Goal: Transaction & Acquisition: Purchase product/service

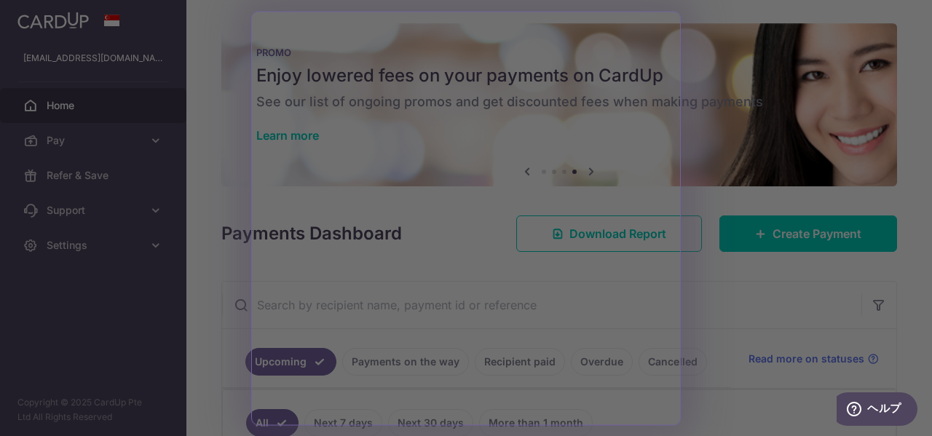
click at [734, 287] on div at bounding box center [470, 220] width 941 height 440
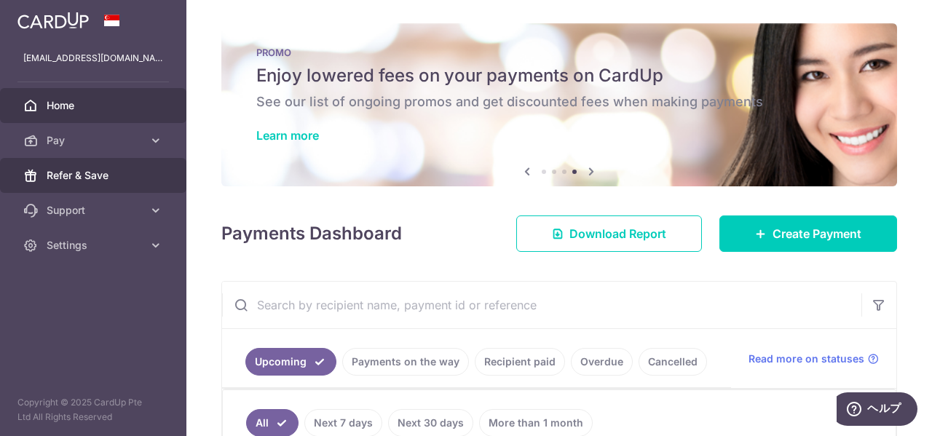
click at [83, 178] on span "Refer & Save" at bounding box center [95, 175] width 96 height 15
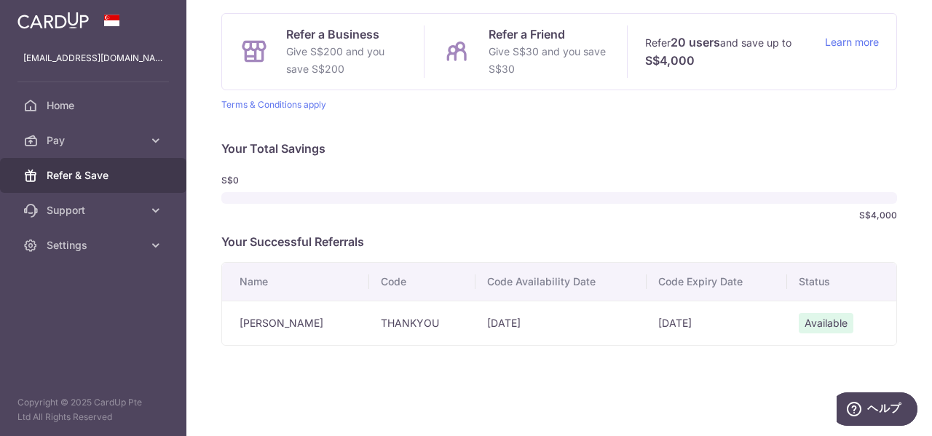
scroll to position [132, 0]
click at [385, 324] on td "THANKYOU" at bounding box center [422, 321] width 106 height 44
click at [373, 320] on td "THANKYOU" at bounding box center [422, 321] width 106 height 44
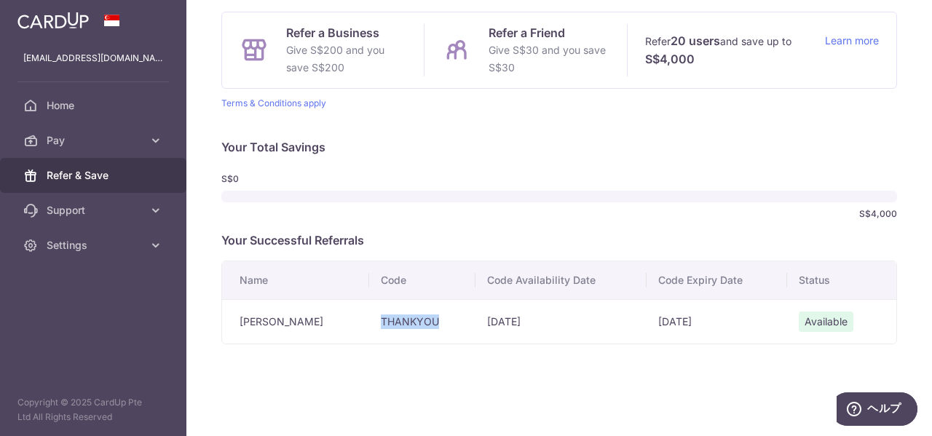
copy td "THANKYOU"
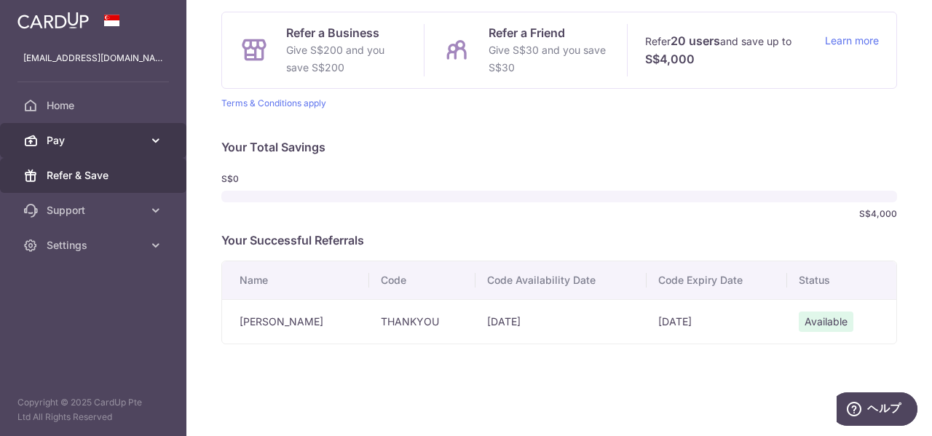
click at [82, 143] on span "Pay" at bounding box center [95, 140] width 96 height 15
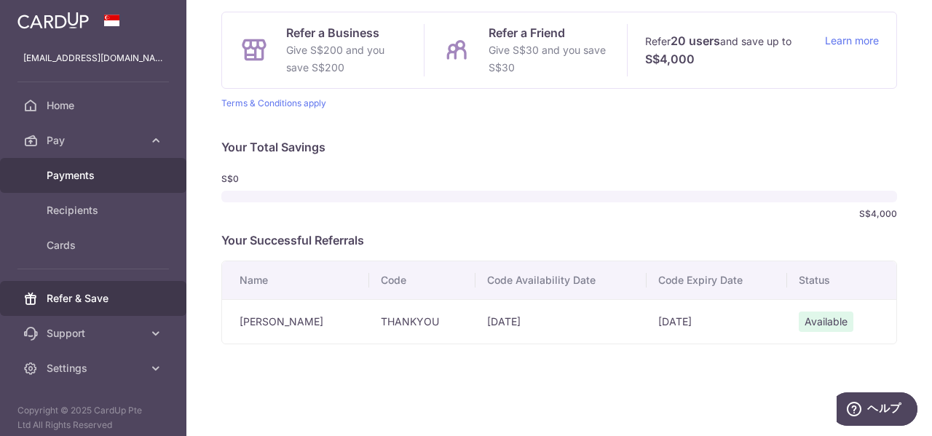
click at [85, 169] on span "Payments" at bounding box center [95, 175] width 96 height 15
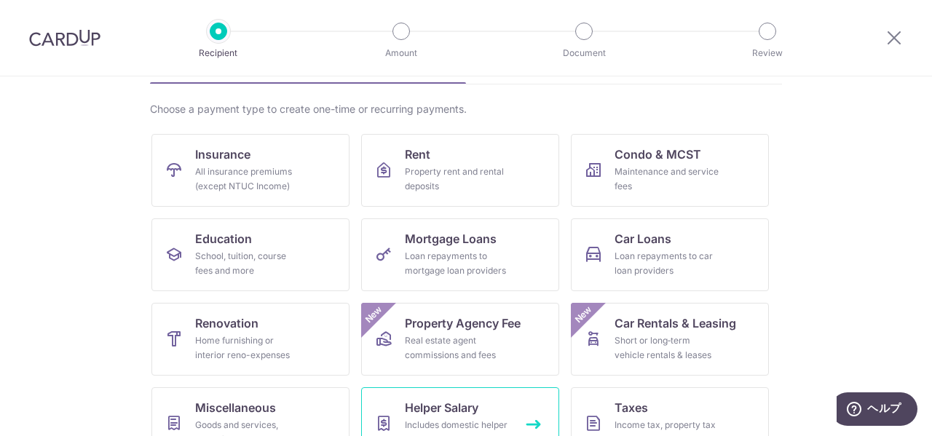
scroll to position [69, 0]
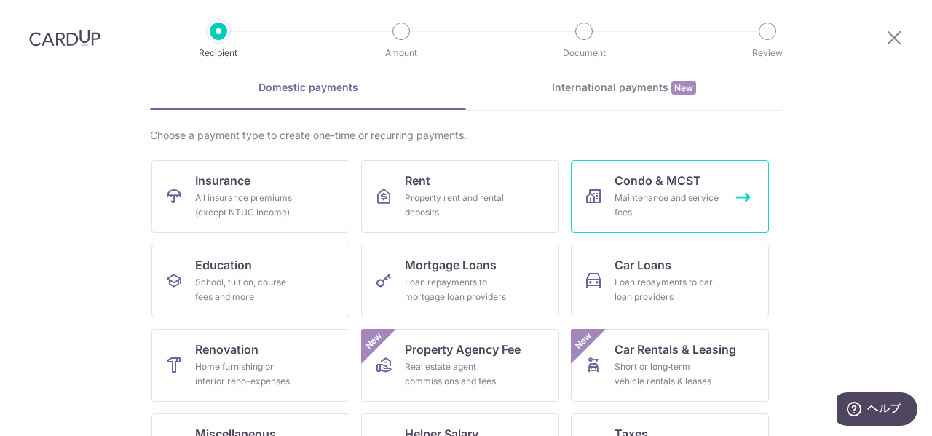
click at [654, 213] on div "Maintenance and service fees" at bounding box center [666, 205] width 105 height 29
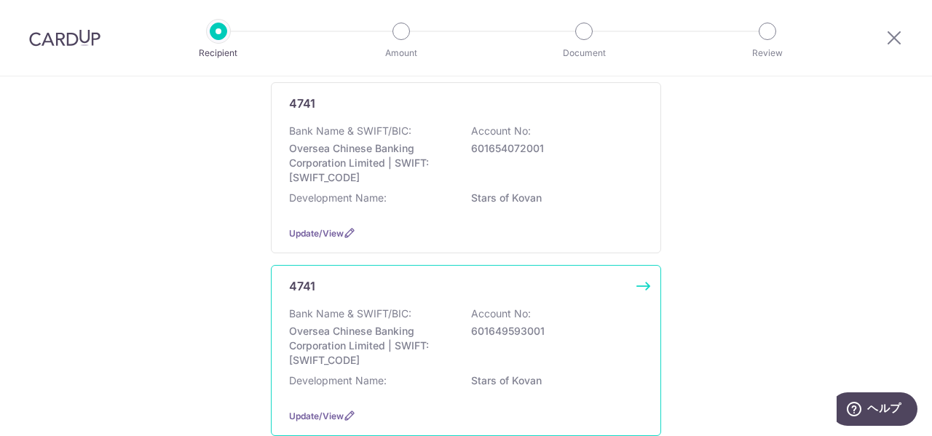
scroll to position [146, 0]
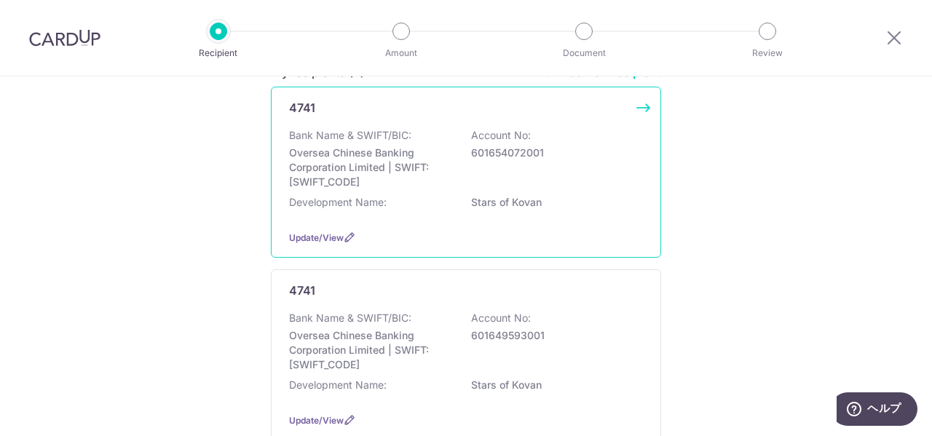
click at [563, 159] on p "601654072001" at bounding box center [552, 153] width 163 height 15
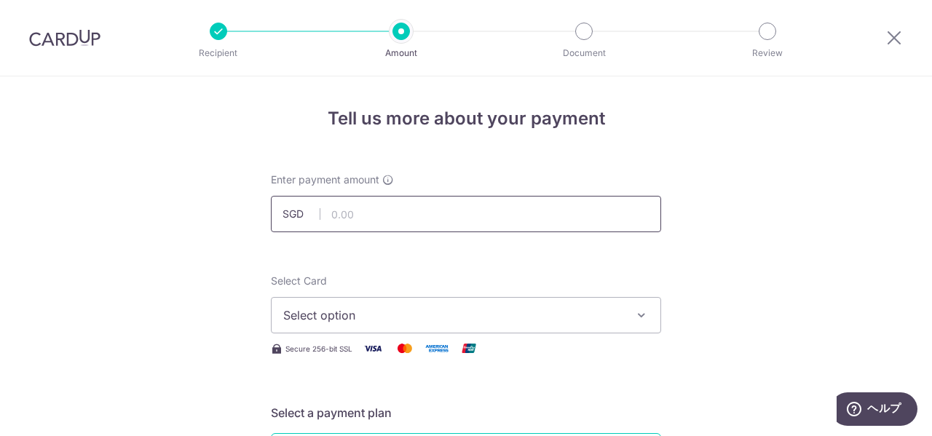
click at [452, 218] on input "text" at bounding box center [466, 214] width 390 height 36
type input "1,052.94"
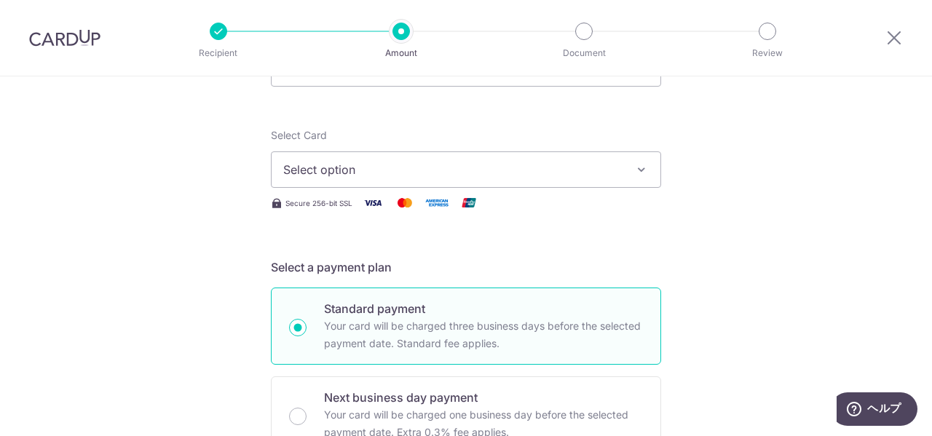
click at [570, 164] on span "Select option" at bounding box center [452, 169] width 339 height 17
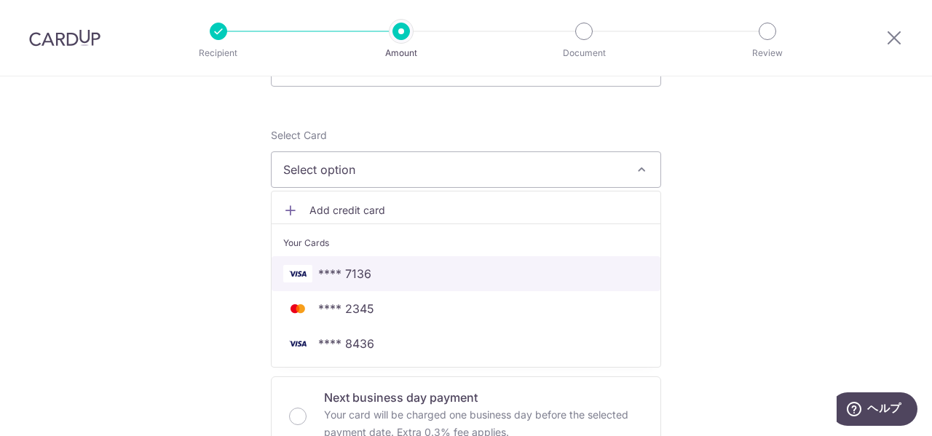
click at [364, 271] on span "**** 7136" at bounding box center [344, 273] width 53 height 17
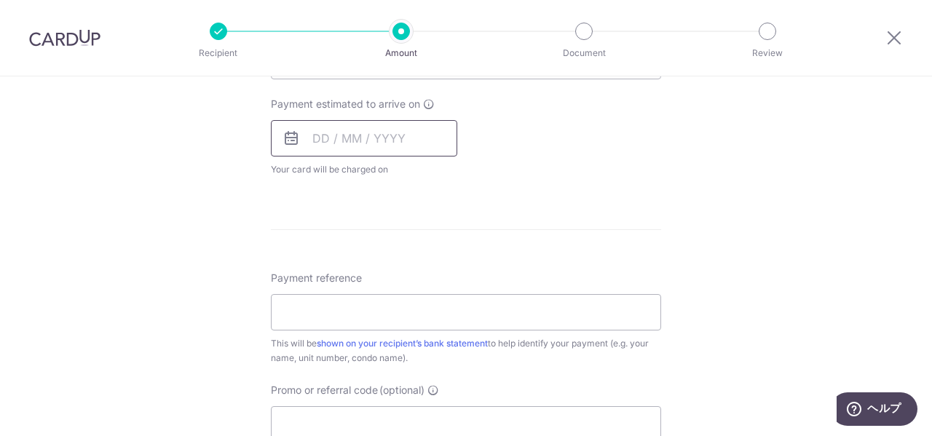
scroll to position [728, 0]
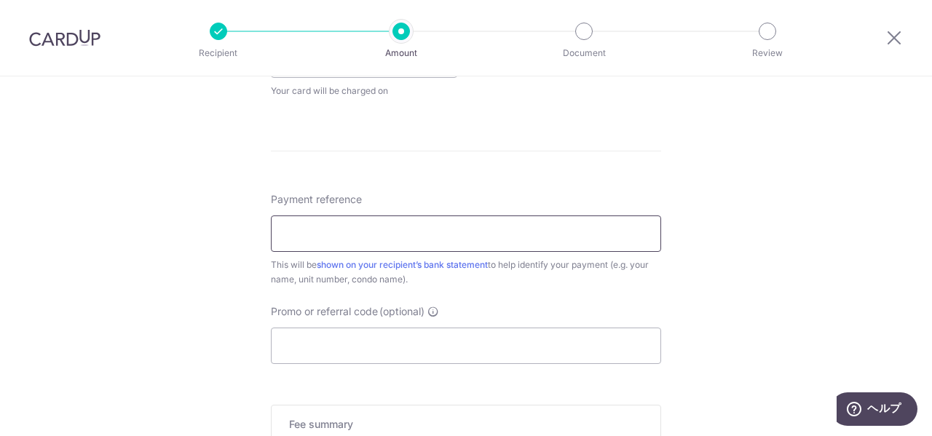
click at [375, 242] on input "Payment reference" at bounding box center [466, 233] width 390 height 36
click at [378, 343] on input "Promo or referral code (optional)" at bounding box center [466, 345] width 390 height 36
paste input "THANKYOU"
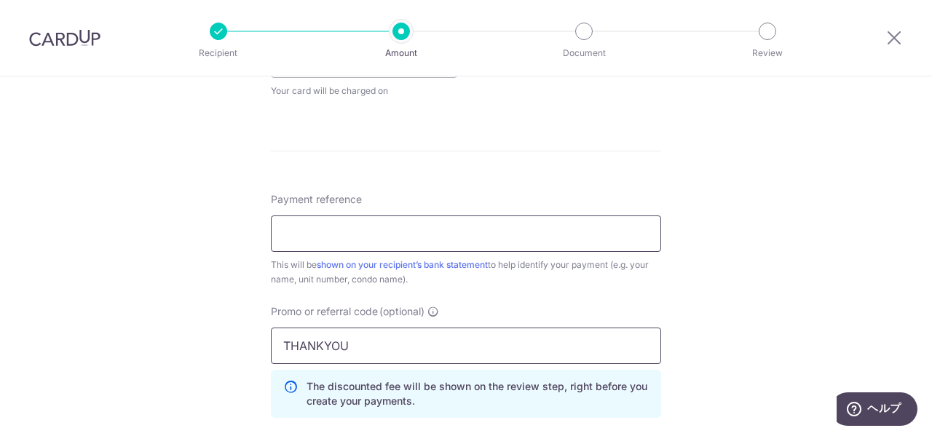
type input "THANKYOU"
click at [341, 237] on input "Payment reference" at bounding box center [466, 233] width 390 height 36
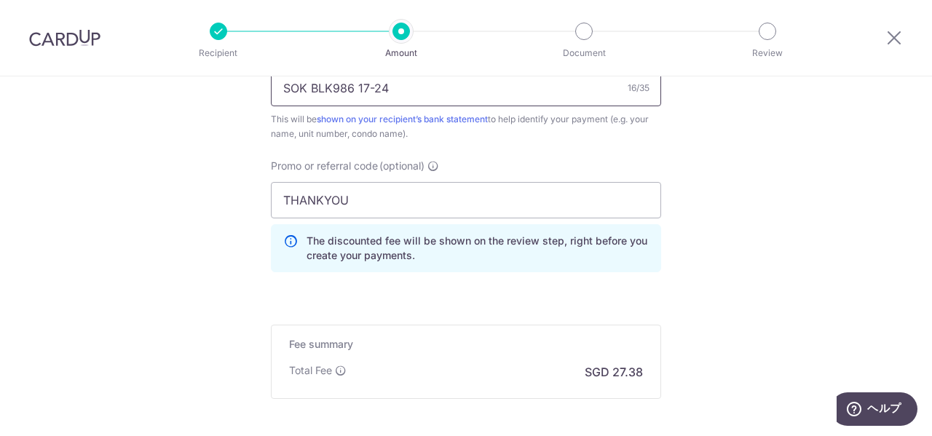
scroll to position [1019, 0]
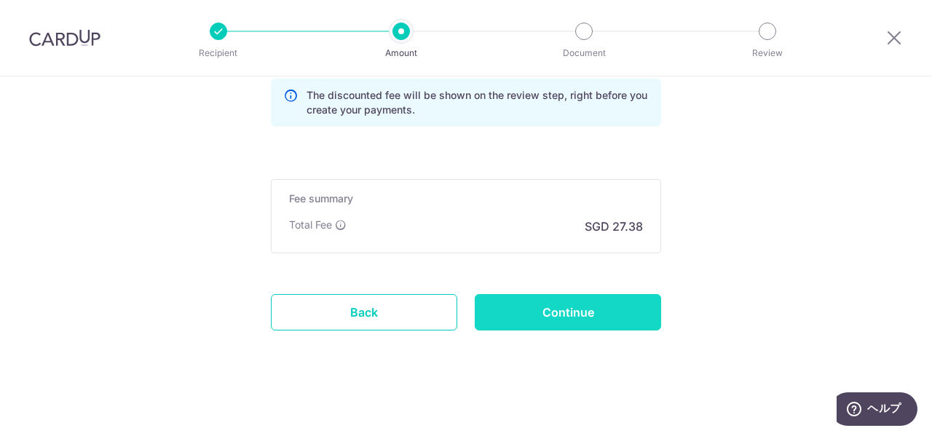
type input "SOK BLK986 17-24"
click at [600, 304] on input "Continue" at bounding box center [567, 312] width 186 height 36
type input "Create Schedule"
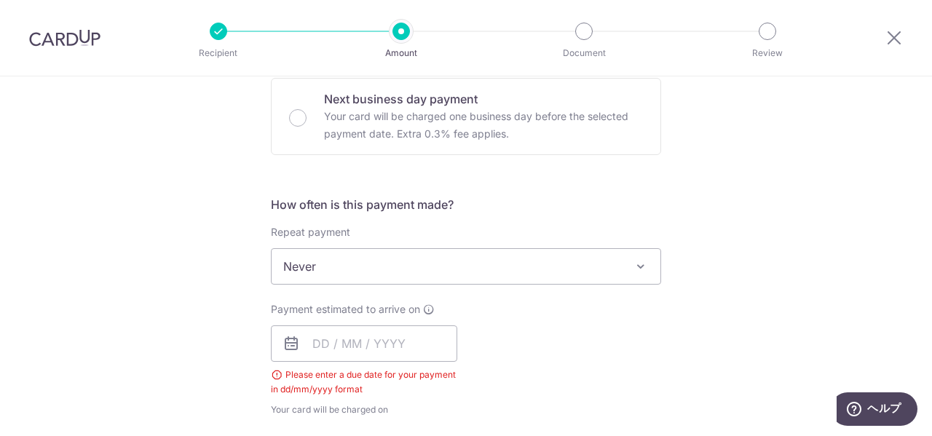
scroll to position [589, 0]
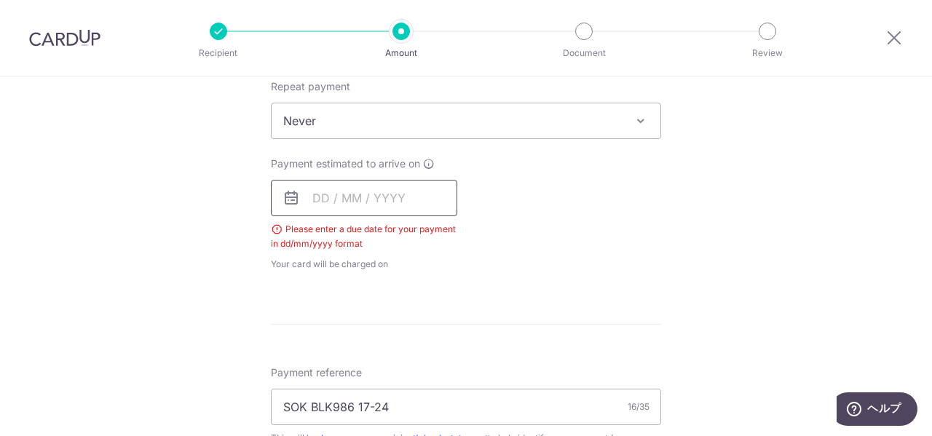
click at [360, 213] on input "text" at bounding box center [364, 198] width 186 height 36
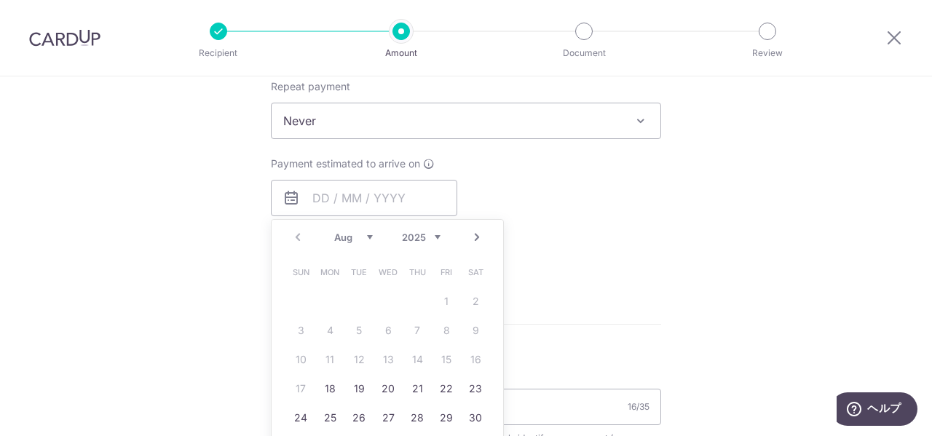
click at [473, 237] on link "Next" at bounding box center [476, 237] width 17 height 17
click at [445, 357] on link "14" at bounding box center [445, 359] width 23 height 23
type input "[DATE]"
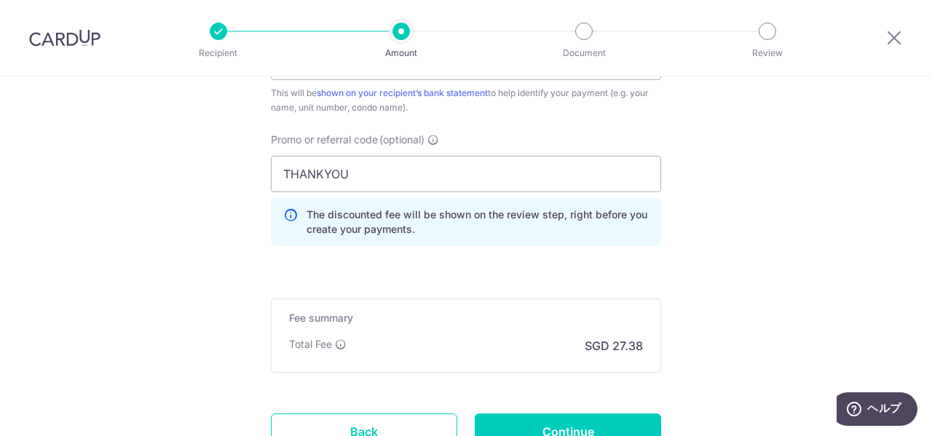
scroll to position [1019, 0]
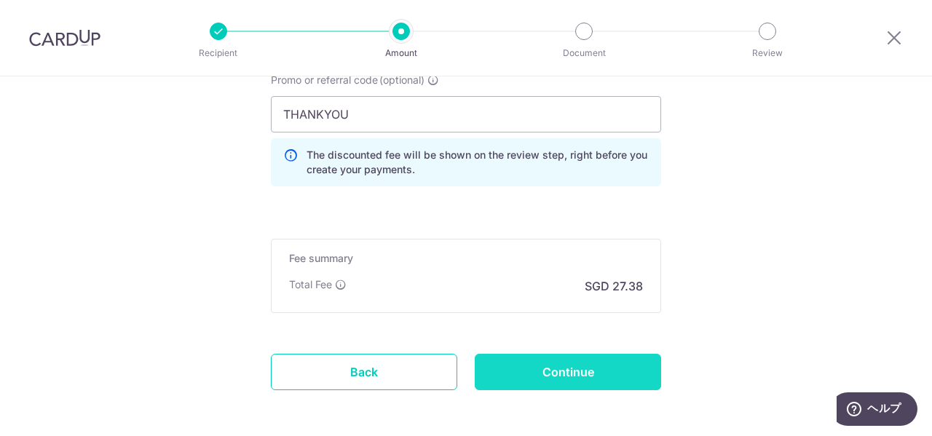
click at [597, 381] on input "Continue" at bounding box center [567, 372] width 186 height 36
type input "Create Schedule"
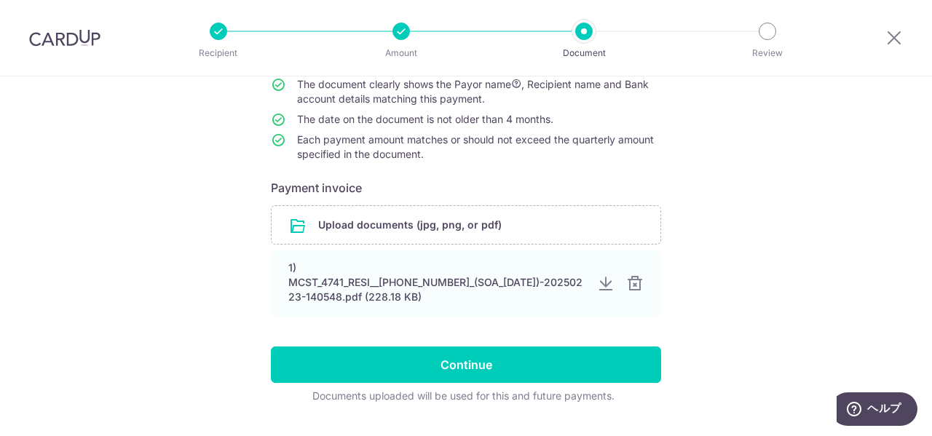
scroll to position [199, 0]
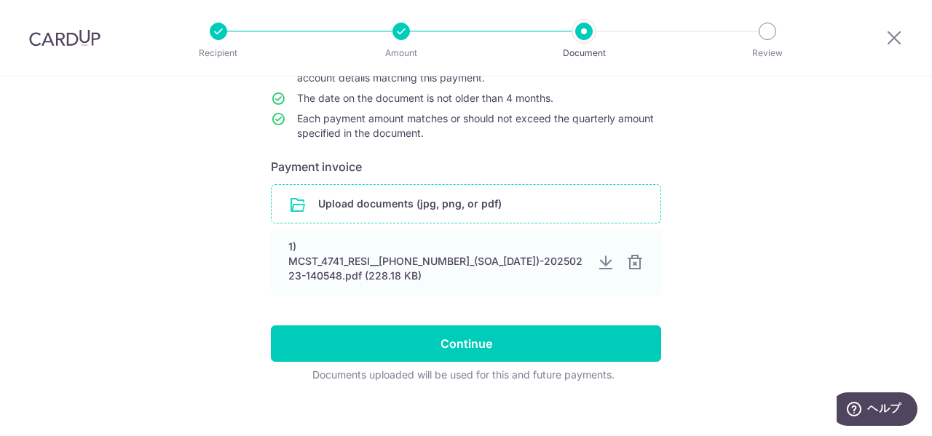
click at [480, 202] on input "file" at bounding box center [465, 204] width 389 height 38
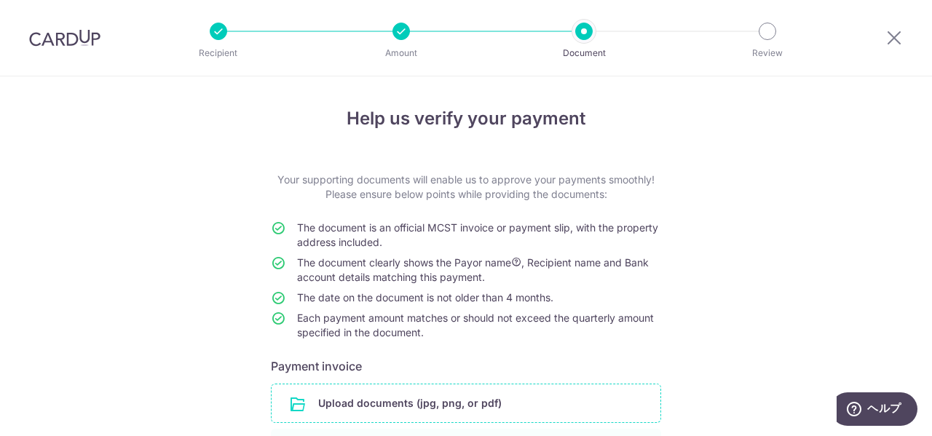
scroll to position [253, 0]
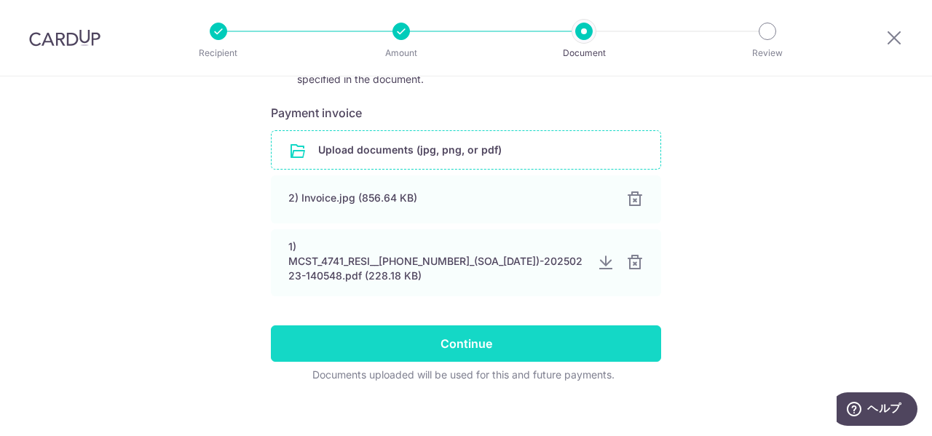
click at [490, 336] on input "Continue" at bounding box center [466, 343] width 390 height 36
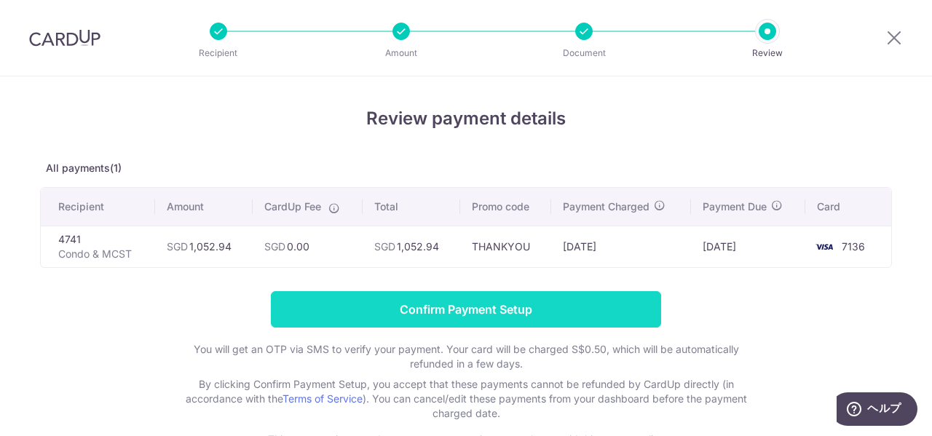
click at [501, 309] on input "Confirm Payment Setup" at bounding box center [466, 309] width 390 height 36
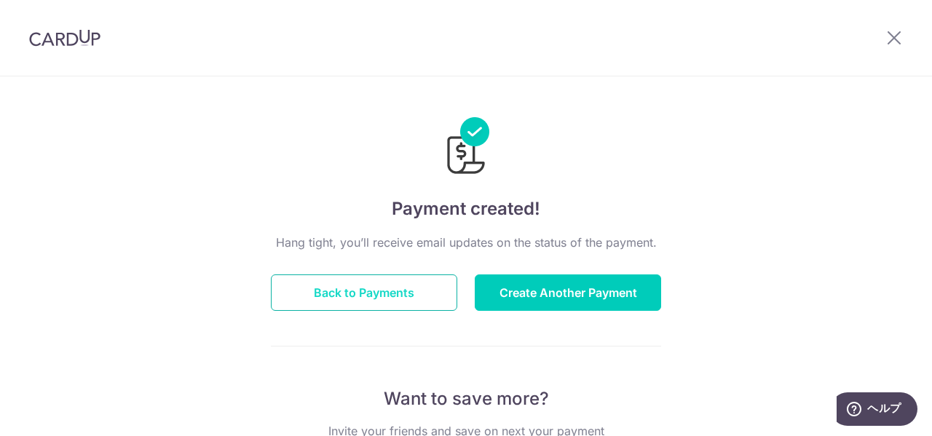
click at [401, 280] on button "Back to Payments" at bounding box center [364, 292] width 186 height 36
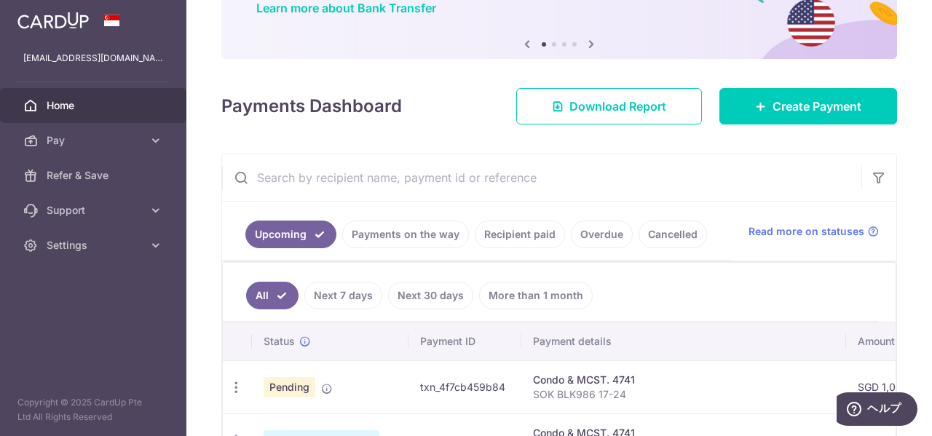
scroll to position [291, 0]
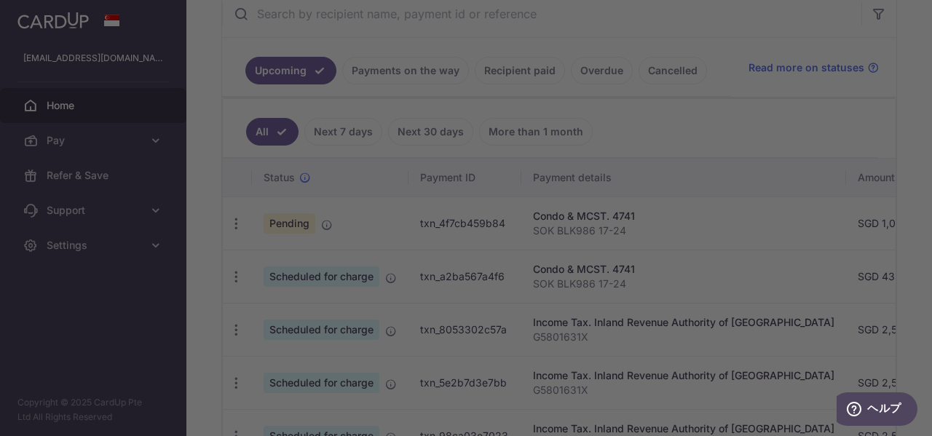
click at [694, 125] on div at bounding box center [470, 220] width 941 height 440
click at [707, 152] on div at bounding box center [470, 220] width 941 height 440
click at [877, 240] on div at bounding box center [470, 220] width 941 height 440
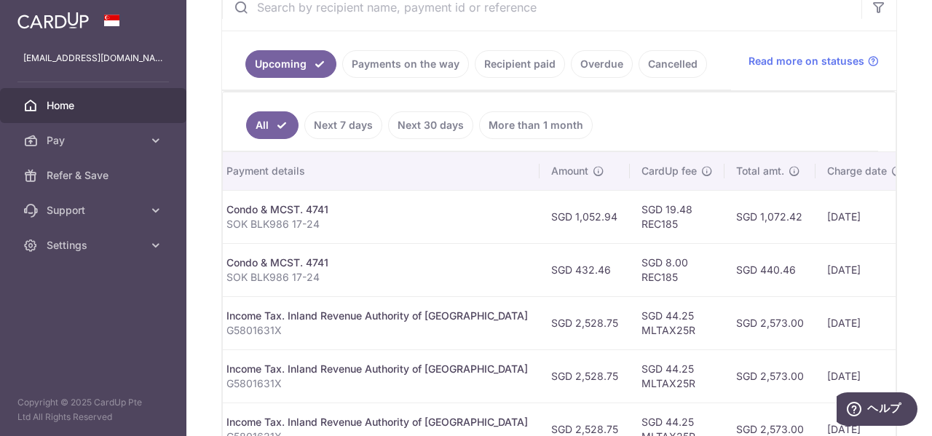
scroll to position [443, 0]
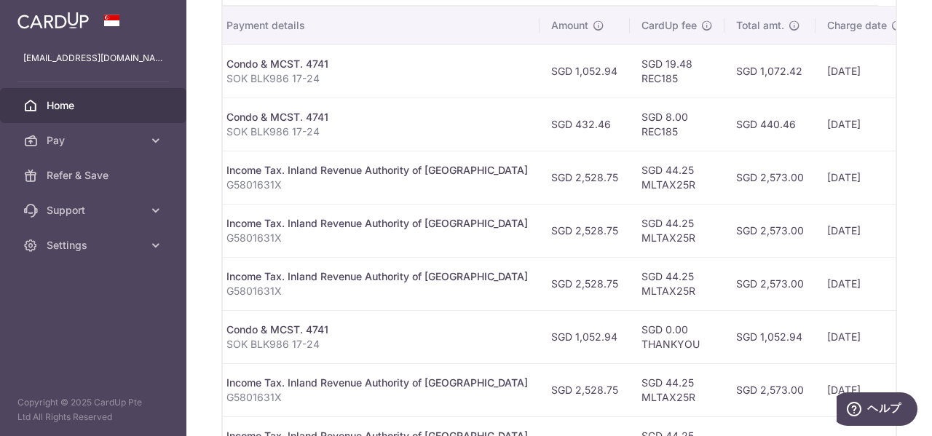
click at [635, 328] on td "SGD 0.00 THANKYOU" at bounding box center [677, 336] width 95 height 53
click at [630, 335] on td "SGD 0.00 THANKYOU" at bounding box center [677, 336] width 95 height 53
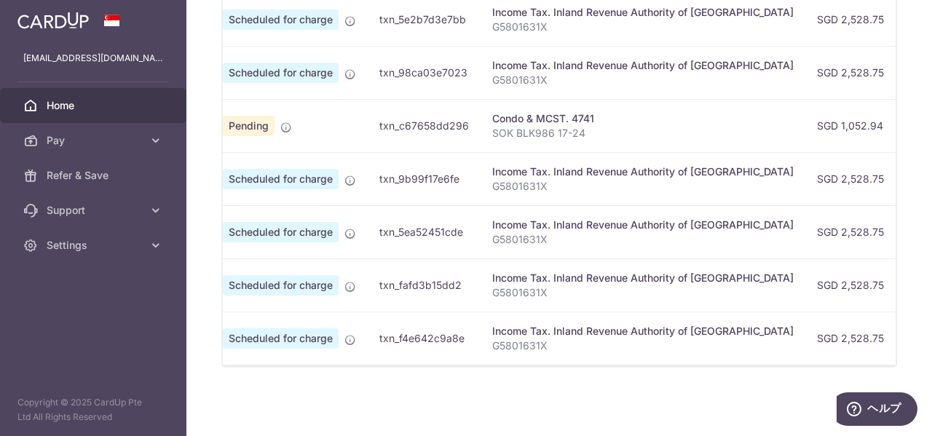
scroll to position [0, 0]
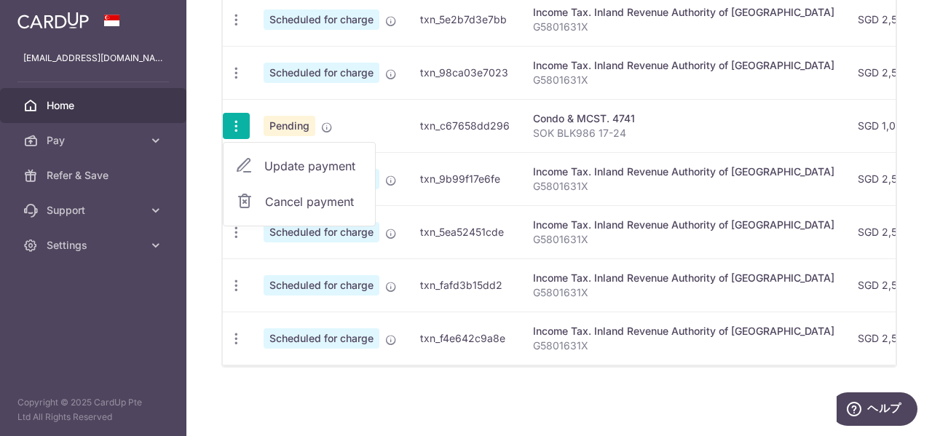
click at [298, 160] on span "Update payment" at bounding box center [313, 165] width 99 height 17
radio input "true"
type input "1,052.94"
type input "[DATE]"
type input "SOK BLK986 17-24"
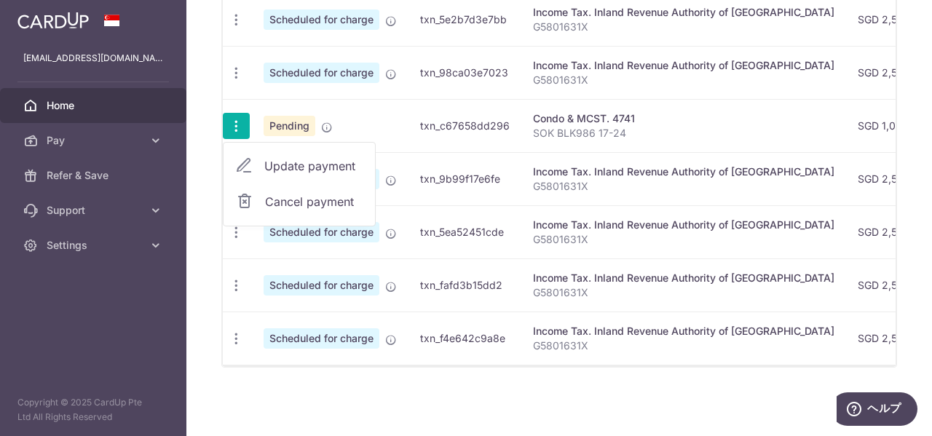
type input "THANKYOU"
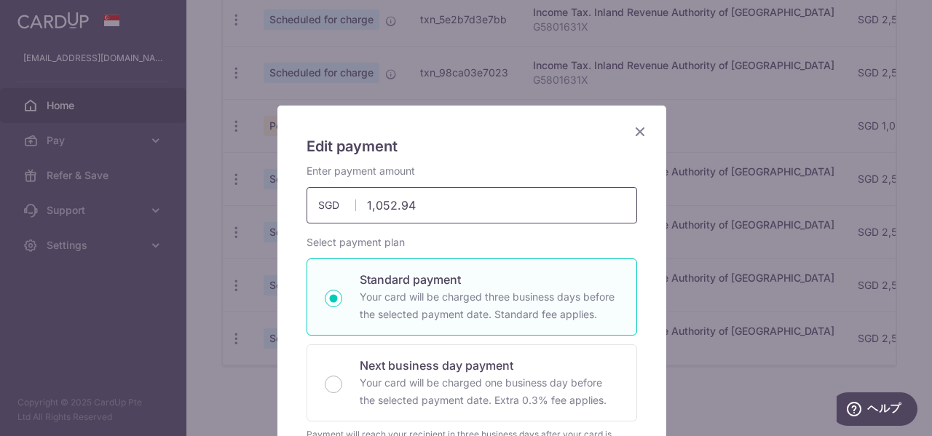
scroll to position [73, 0]
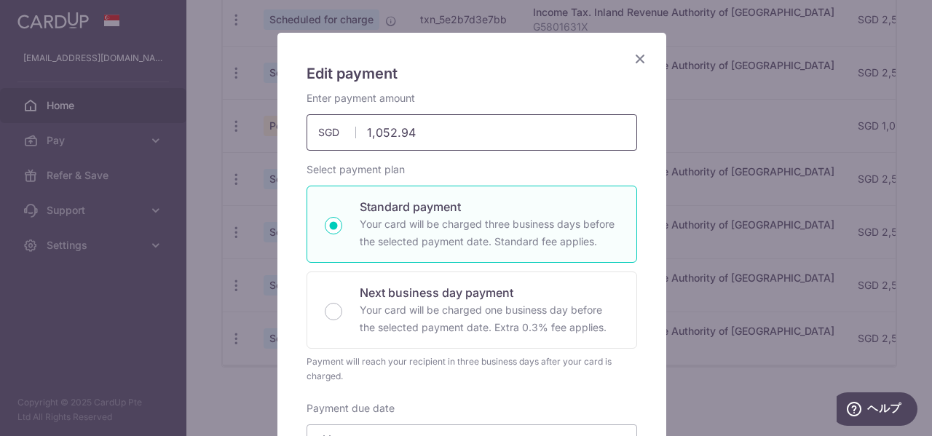
drag, startPoint x: 437, startPoint y: 136, endPoint x: 358, endPoint y: 135, distance: 78.6
click at [358, 135] on input "1,052.94" at bounding box center [471, 132] width 330 height 36
type input "1,153.00"
click at [487, 164] on div "Select payment plan Standard payment Your card will be charged three business d…" at bounding box center [471, 272] width 330 height 221
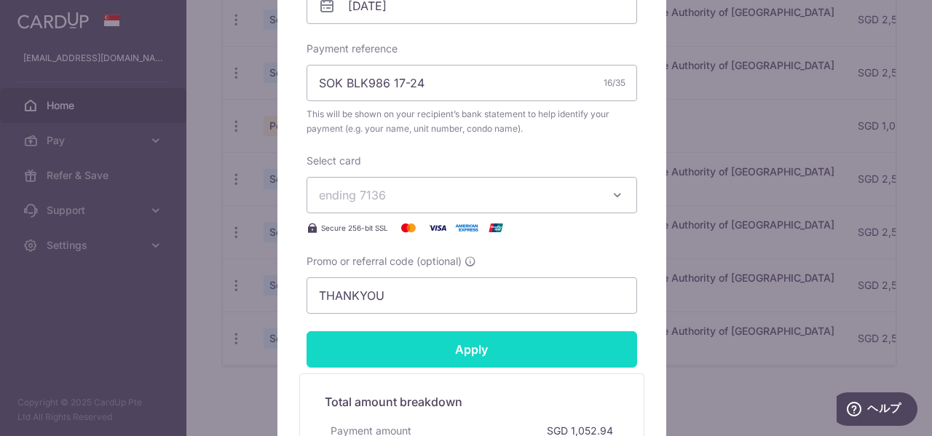
scroll to position [582, 0]
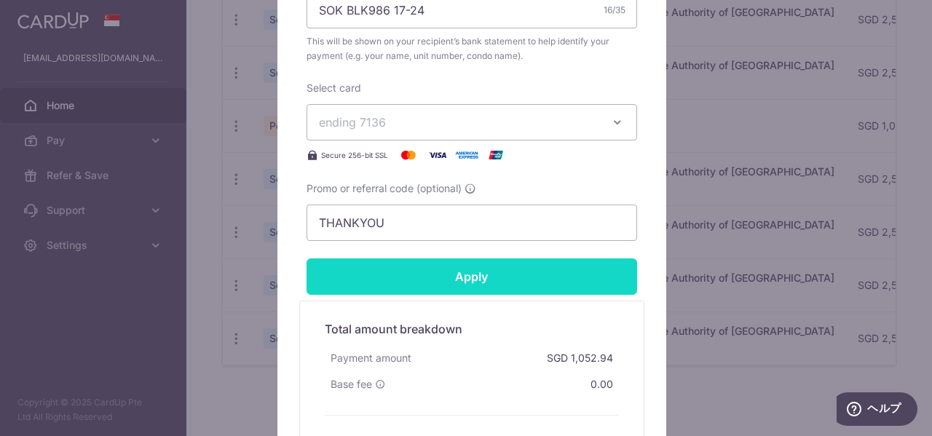
click at [512, 283] on input "Apply" at bounding box center [471, 276] width 330 height 36
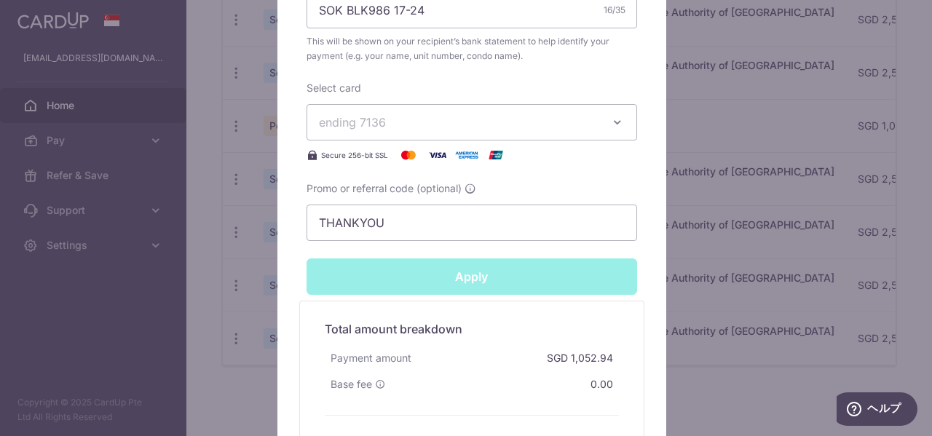
type input "Successfully Applied"
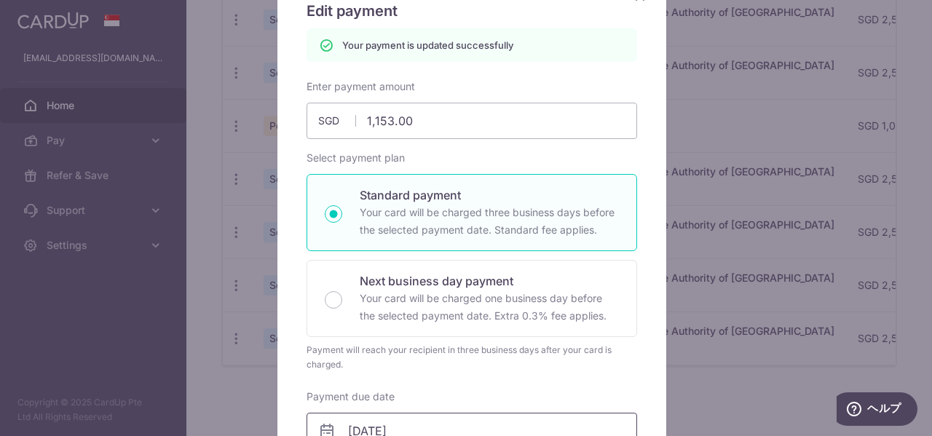
scroll to position [67, 0]
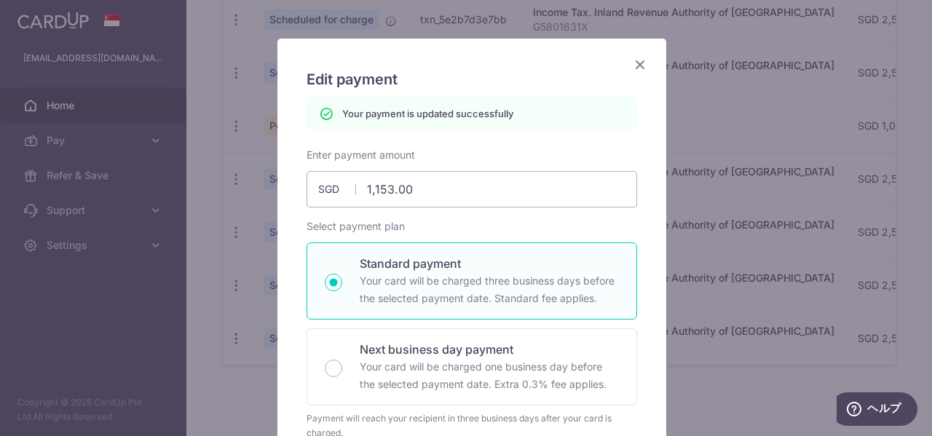
click at [637, 57] on icon "Close" at bounding box center [639, 64] width 17 height 18
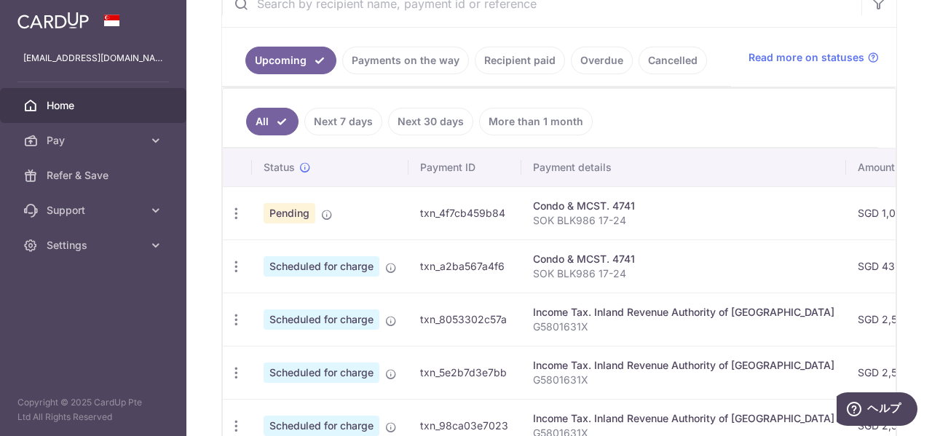
scroll to position [298, 0]
